Goal: Task Accomplishment & Management: Use online tool/utility

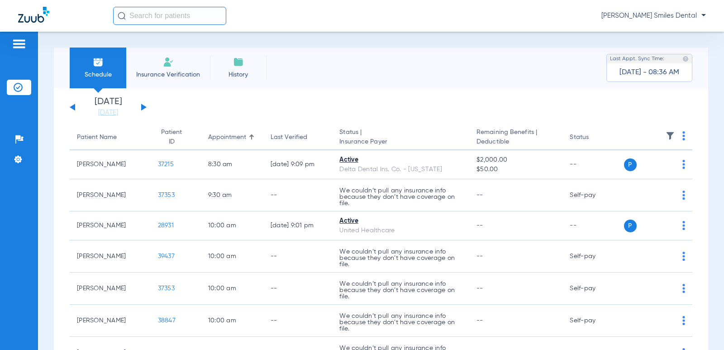
click at [141, 110] on button at bounding box center [143, 107] width 5 height 7
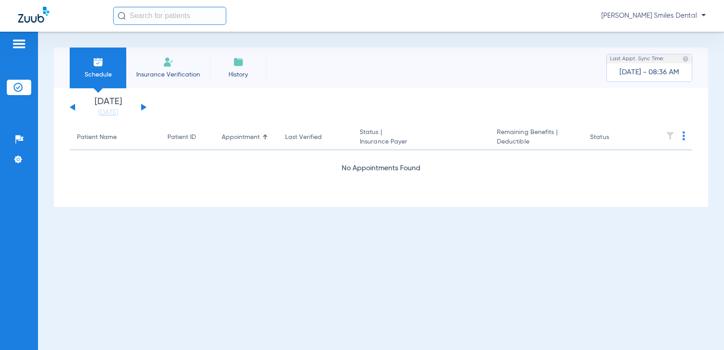
click at [141, 110] on button at bounding box center [143, 107] width 5 height 7
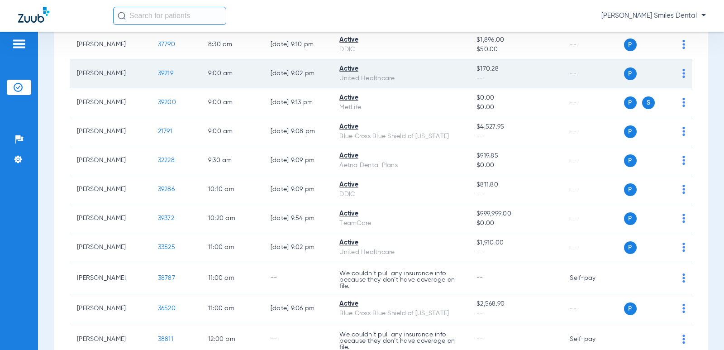
scroll to position [136, 0]
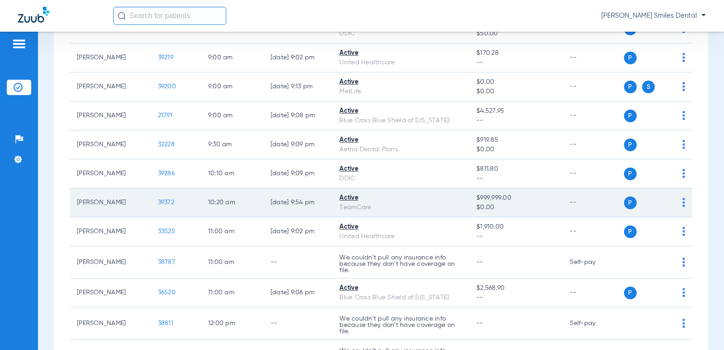
click at [162, 203] on span "39372" at bounding box center [166, 202] width 16 height 6
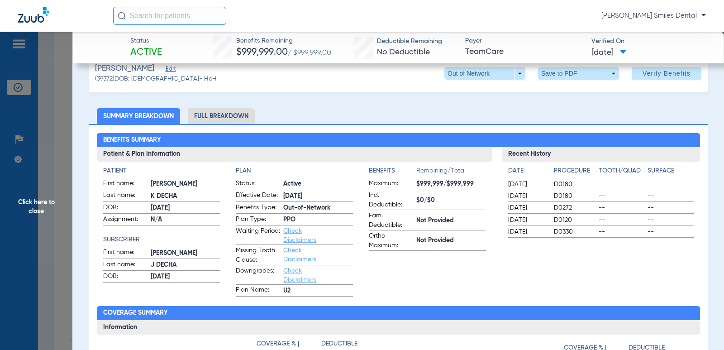
scroll to position [0, 0]
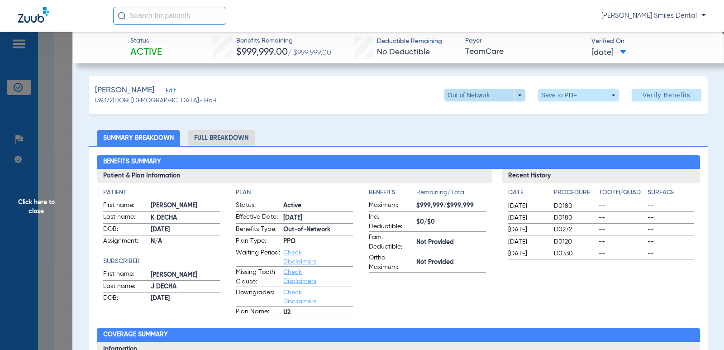
click at [456, 96] on span at bounding box center [485, 95] width 81 height 13
click at [455, 110] on span "PPO" at bounding box center [466, 113] width 42 height 6
click at [434, 97] on img at bounding box center [437, 94] width 7 height 7
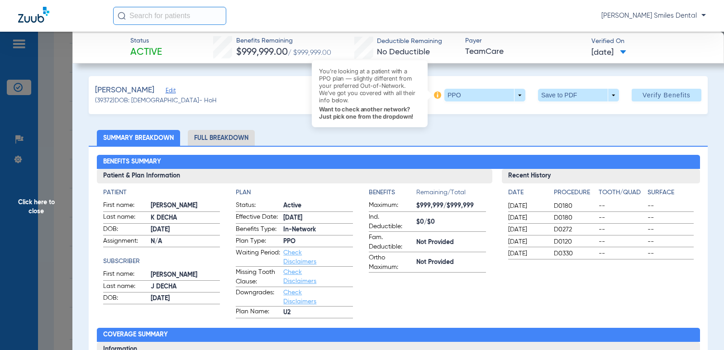
click at [432, 130] on ul "Summary Breakdown Full Breakdown" at bounding box center [398, 138] width 619 height 16
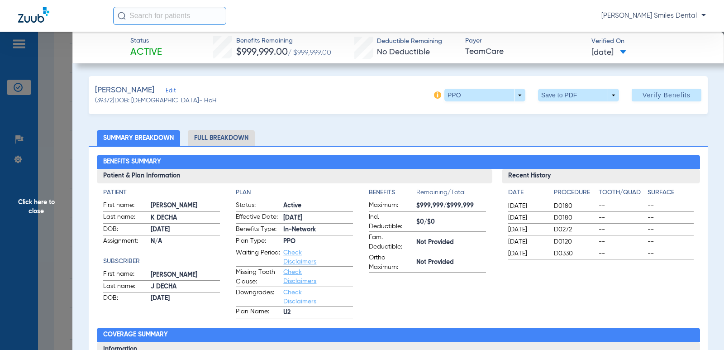
click at [36, 203] on span "Click here to close" at bounding box center [36, 207] width 72 height 350
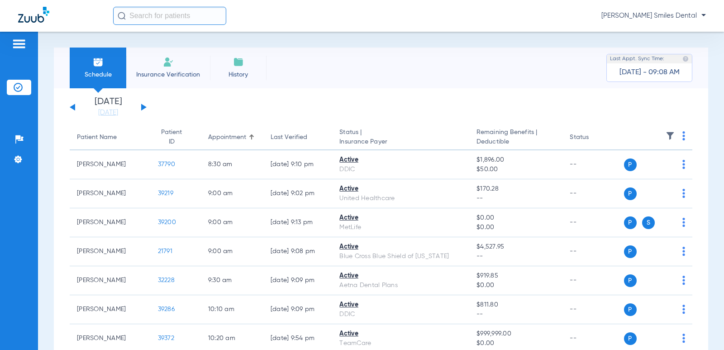
click at [106, 72] on span "Schedule" at bounding box center [98, 74] width 43 height 9
click at [74, 108] on button at bounding box center [72, 107] width 5 height 7
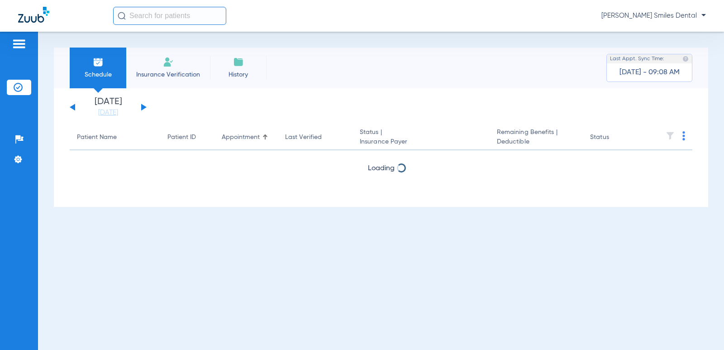
click at [74, 108] on button at bounding box center [72, 107] width 5 height 7
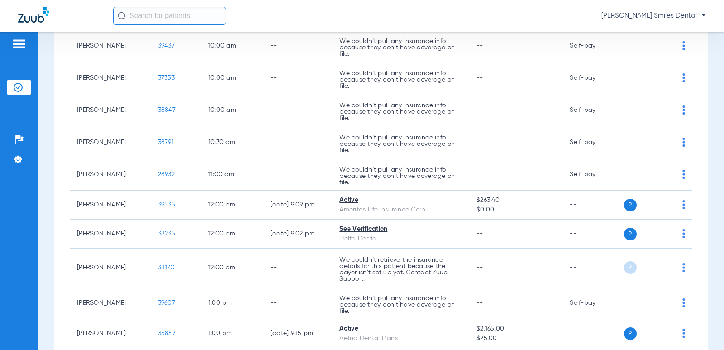
scroll to position [226, 0]
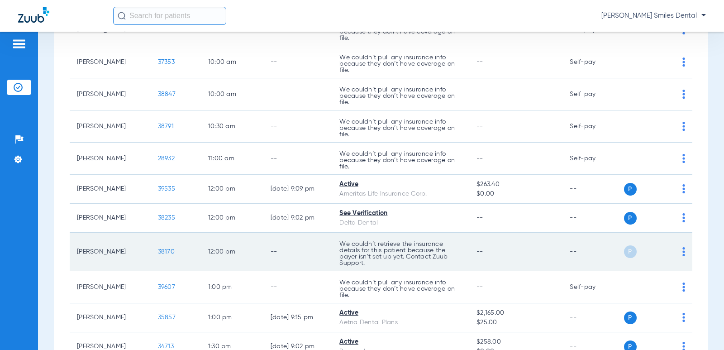
click at [160, 252] on span "38170" at bounding box center [166, 252] width 17 height 6
